Goal: Task Accomplishment & Management: Complete application form

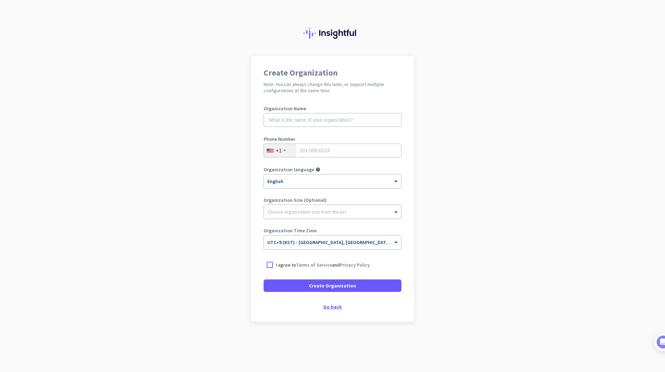
click at [331, 309] on div "Go back" at bounding box center [333, 306] width 138 height 5
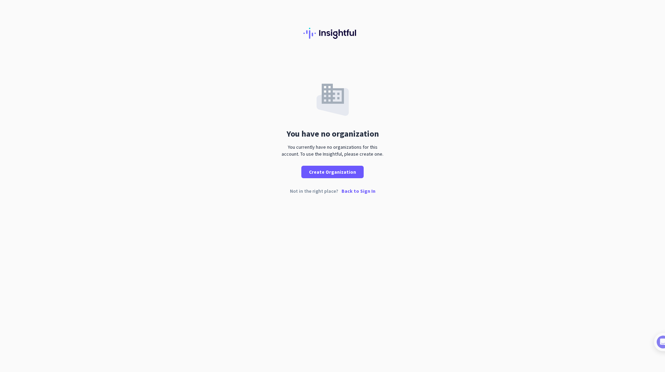
click at [353, 192] on p "Back to Sign In" at bounding box center [359, 191] width 34 height 5
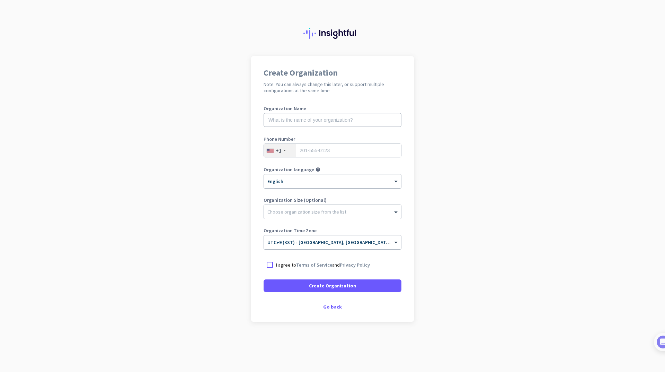
click at [327, 34] on img at bounding box center [333, 33] width 58 height 11
click at [268, 261] on div at bounding box center [270, 265] width 12 height 12
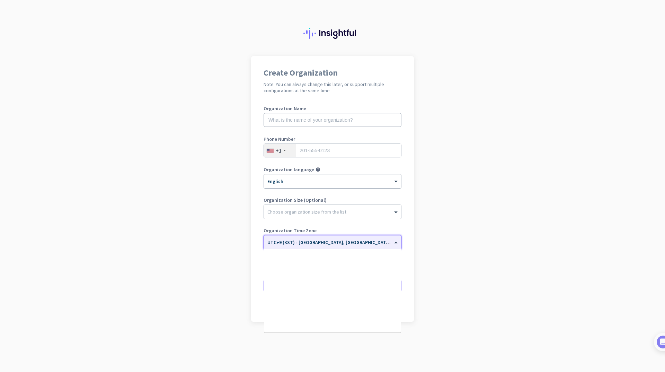
click at [399, 243] on span at bounding box center [397, 243] width 9 height 6
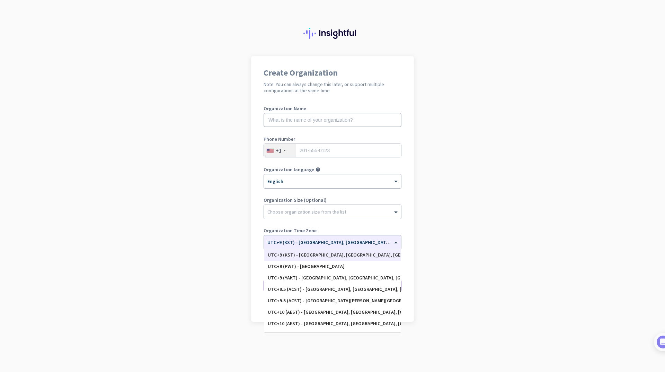
click at [520, 158] on app-onboarding-organization "Create Organization Note: You can always change this later, or support multiple…" at bounding box center [332, 206] width 665 height 300
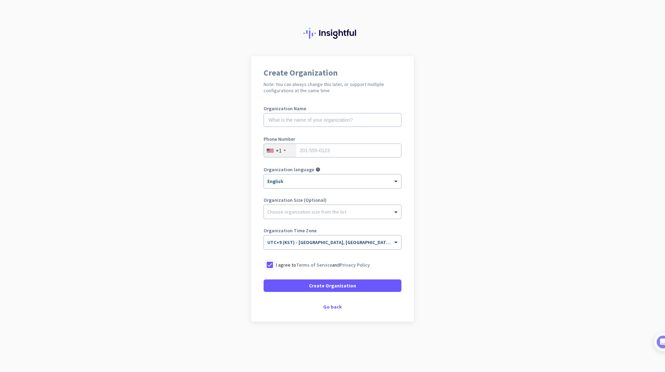
click at [267, 267] on div at bounding box center [270, 265] width 12 height 12
click at [653, 343] on img at bounding box center [656, 342] width 13 height 13
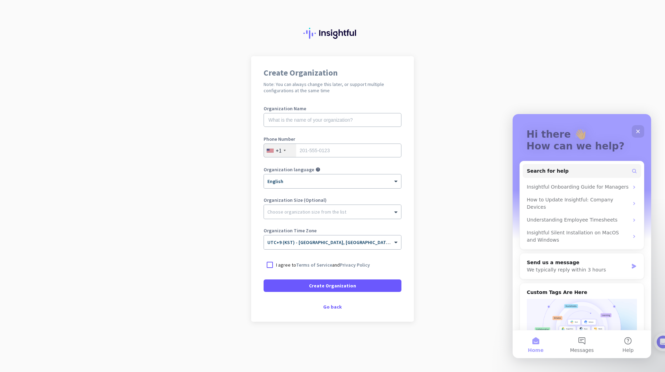
scroll to position [104, 0]
